Goal: Task Accomplishment & Management: Use online tool/utility

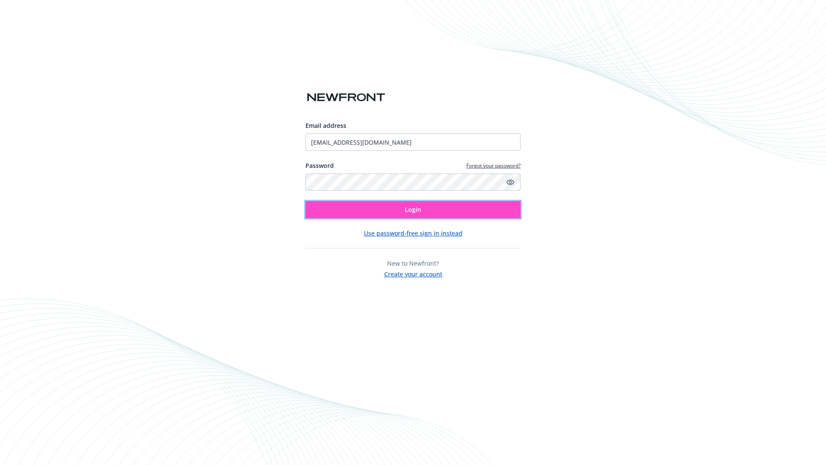
click at [413, 210] on span "Login" at bounding box center [413, 209] width 16 height 8
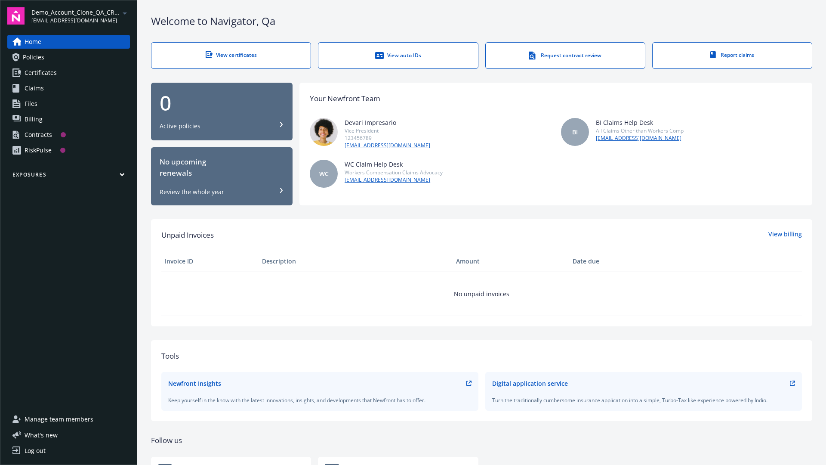
click at [80, 16] on span "Demo_Account_Clone_QA_CR_Tests_Prospect" at bounding box center [75, 12] width 88 height 9
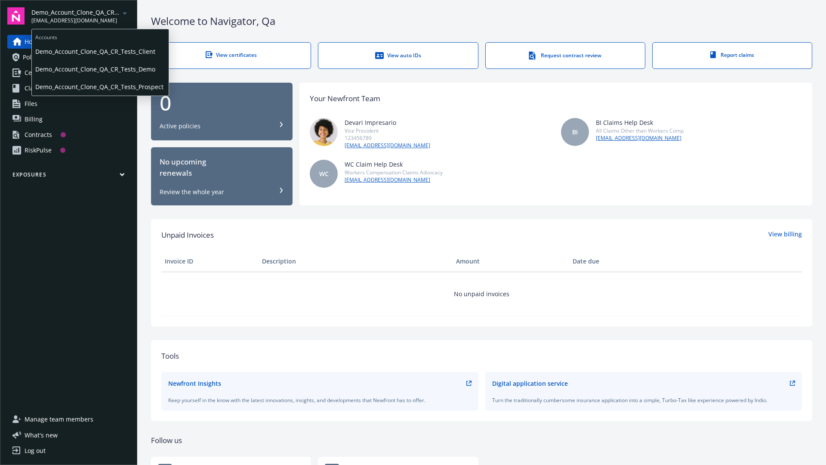
click at [99, 51] on span "Demo_Account_Clone_QA_CR_Tests_Client" at bounding box center [100, 52] width 130 height 18
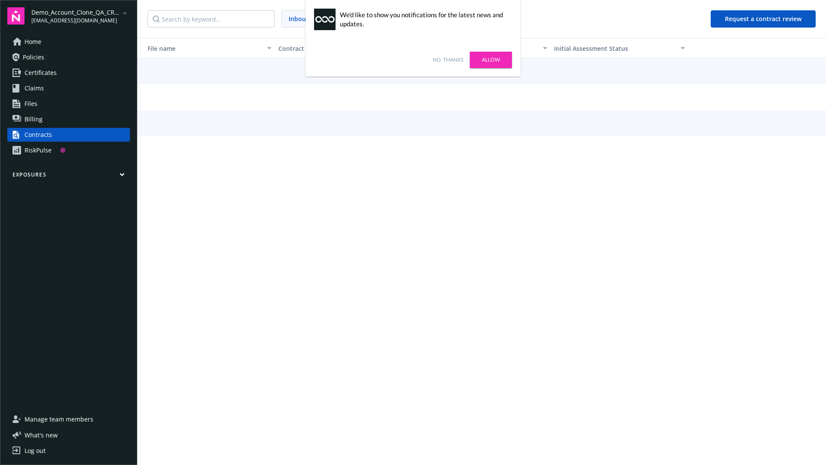
click at [448, 60] on link "No, thanks" at bounding box center [448, 60] width 31 height 8
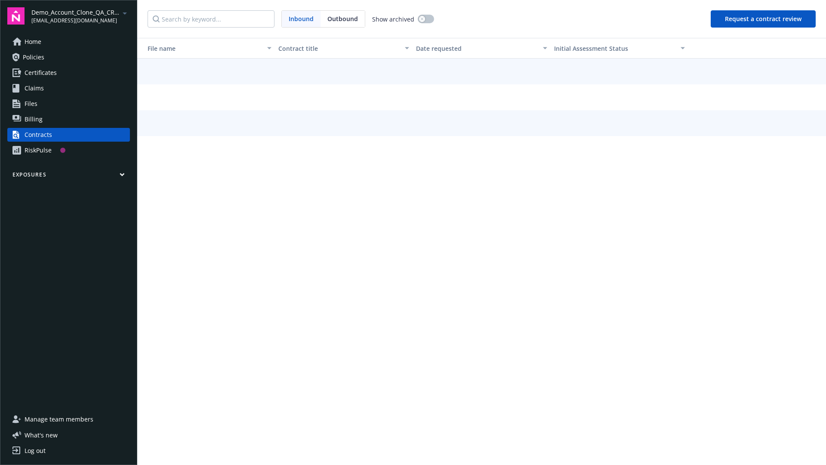
click at [764, 19] on button "Request a contract review" at bounding box center [763, 18] width 105 height 17
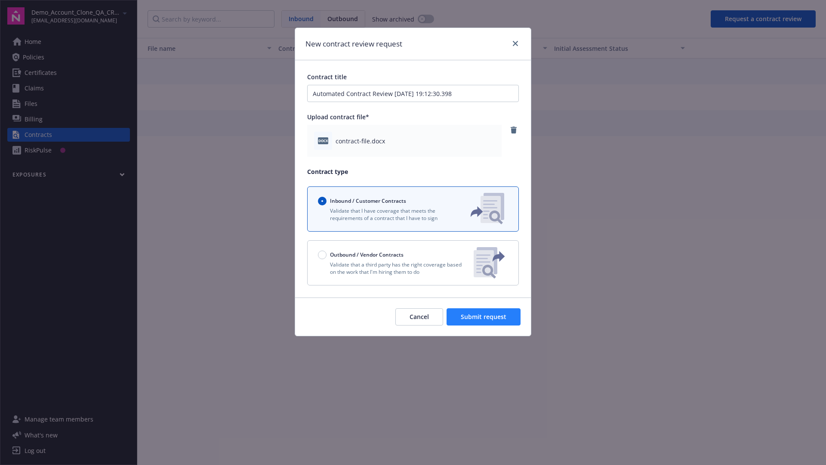
type input "Automated Contract Review 08-26-2025 19:12:30.398"
click at [484, 317] on span "Submit request" at bounding box center [484, 317] width 46 height 8
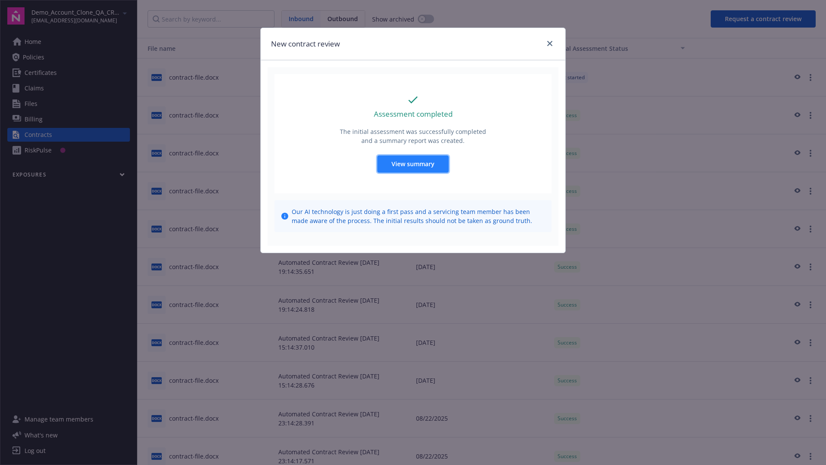
click at [413, 164] on span "View summary" at bounding box center [413, 164] width 43 height 8
